Goal: Use online tool/utility: Utilize a website feature to perform a specific function

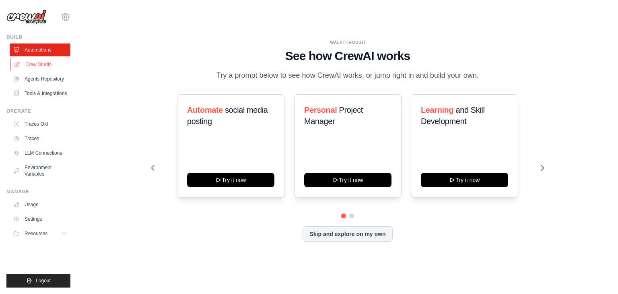
click at [52, 60] on link "Crew Studio" at bounding box center [40, 64] width 61 height 13
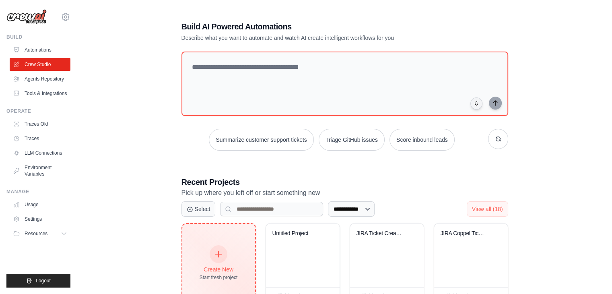
click at [216, 251] on icon at bounding box center [218, 253] width 9 height 9
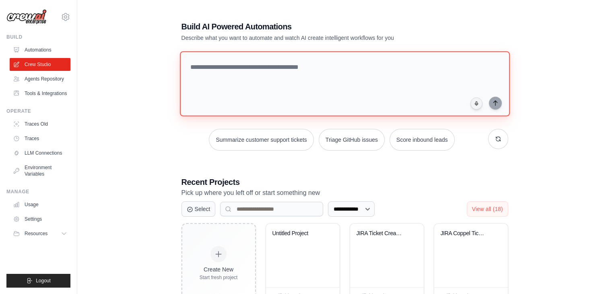
click at [281, 74] on textarea at bounding box center [344, 83] width 330 height 65
paste textarea "**********"
type textarea "*"
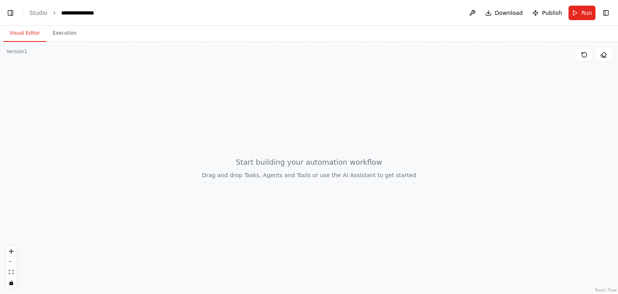
scroll to position [340, 0]
